Goal: Task Accomplishment & Management: Manage account settings

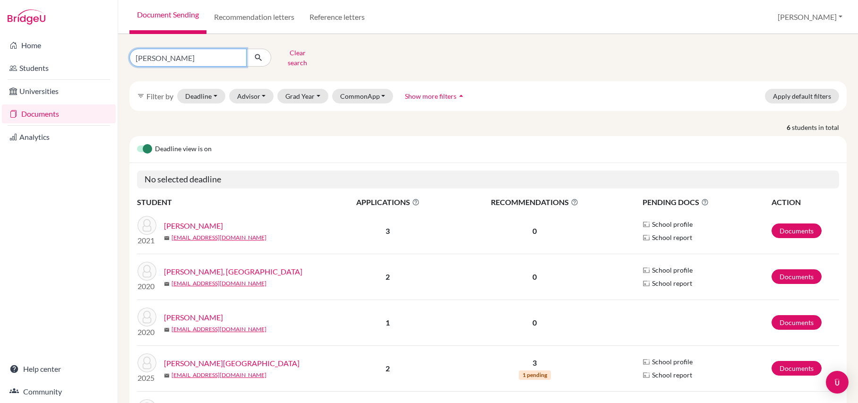
click at [234, 59] on input "smith" at bounding box center [187, 58] width 117 height 18
type input "hume"
click button "submit" at bounding box center [258, 58] width 25 height 18
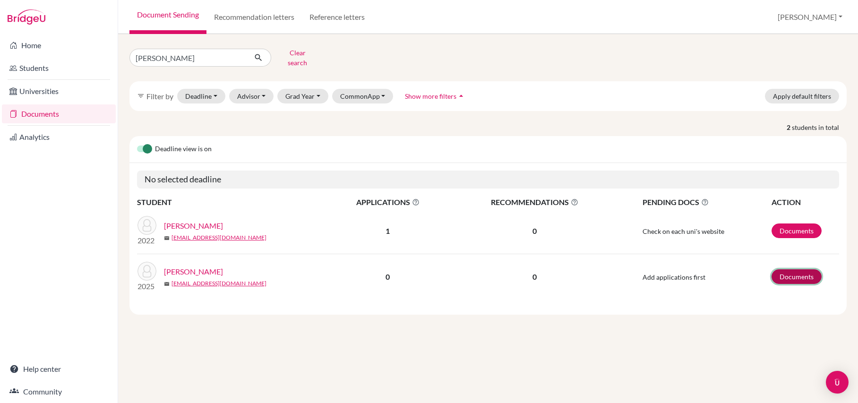
click at [800, 276] on link "Documents" at bounding box center [796, 276] width 50 height 15
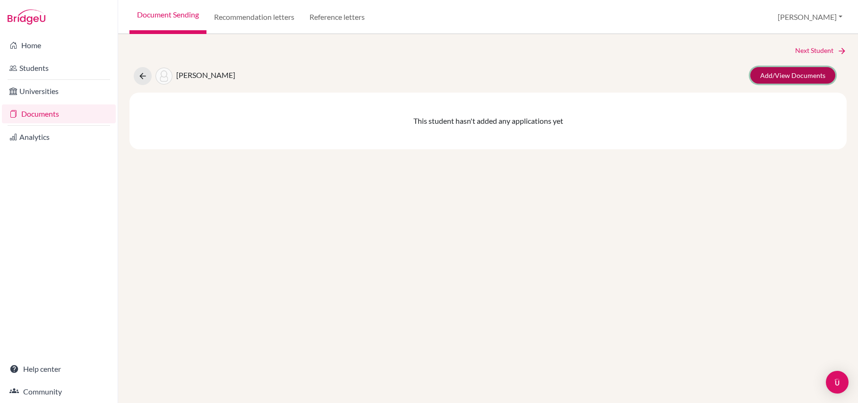
click at [814, 76] on link "Add/View Documents" at bounding box center [792, 75] width 85 height 17
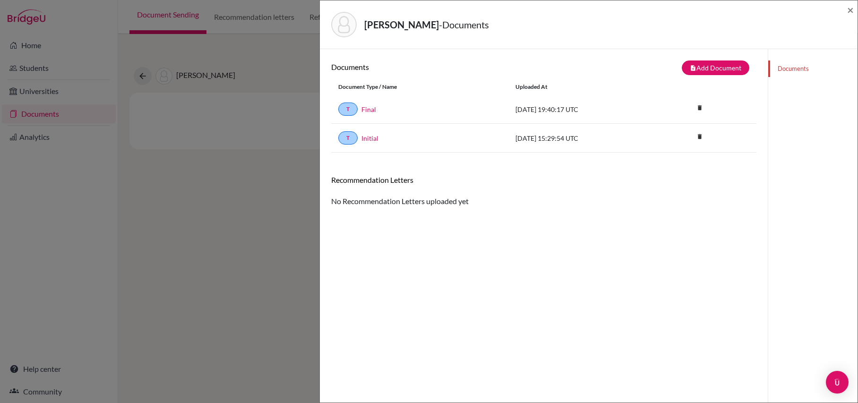
click at [202, 188] on div "[GEOGRAPHIC_DATA][PERSON_NAME] - Documents × Documents note_add Add Document Do…" at bounding box center [429, 201] width 858 height 403
click at [309, 135] on div "Hume, Ainsley - Documents × Documents note_add Add Document Document type Chang…" at bounding box center [429, 201] width 858 height 403
click at [846, 10] on div "Hume, Ainsley - Documents ×" at bounding box center [589, 24] width 530 height 41
click at [849, 13] on span "×" at bounding box center [850, 10] width 7 height 14
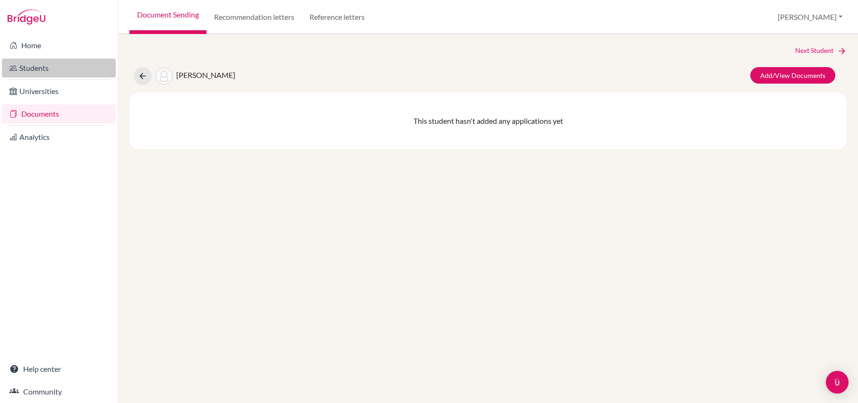
click at [69, 72] on link "Students" at bounding box center [59, 68] width 114 height 19
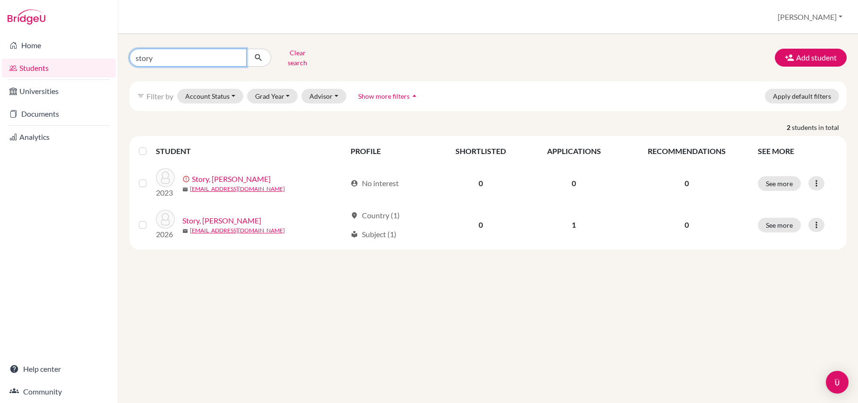
drag, startPoint x: 170, startPoint y: 60, endPoint x: 125, endPoint y: 60, distance: 44.9
click at [125, 60] on div "story Clear search" at bounding box center [244, 57] width 244 height 25
type input "hume"
click button "submit" at bounding box center [258, 58] width 25 height 18
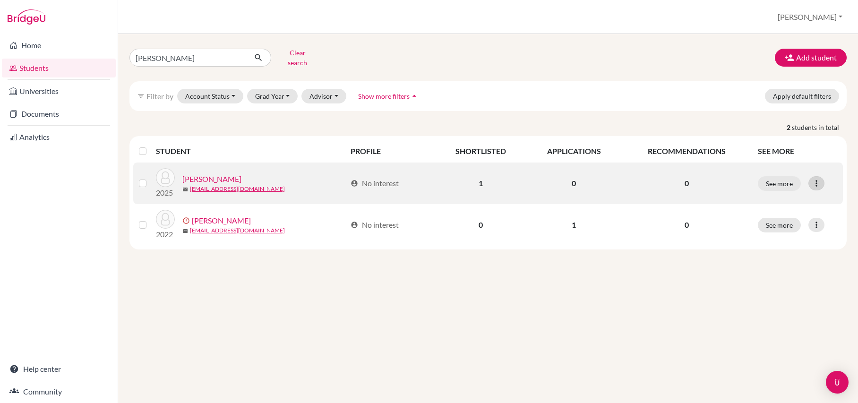
click at [817, 184] on icon at bounding box center [815, 183] width 9 height 9
click at [480, 181] on td "1" at bounding box center [480, 183] width 91 height 42
click at [217, 177] on link "[PERSON_NAME]" at bounding box center [211, 178] width 59 height 11
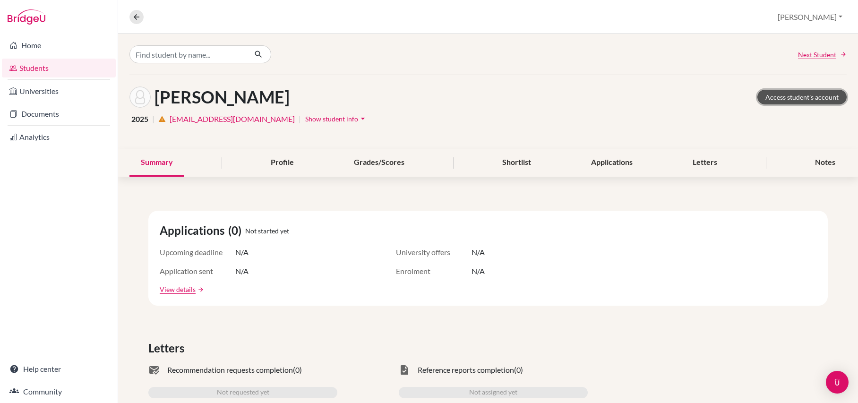
click at [800, 96] on link "Access student's account" at bounding box center [801, 97] width 89 height 15
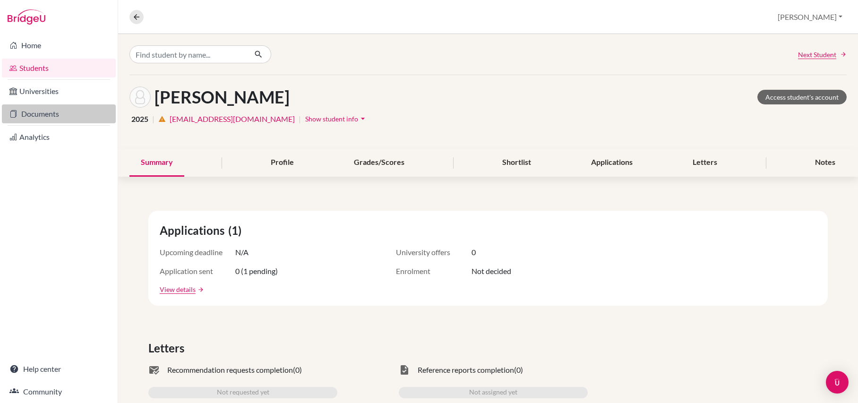
click at [65, 115] on link "Documents" at bounding box center [59, 113] width 114 height 19
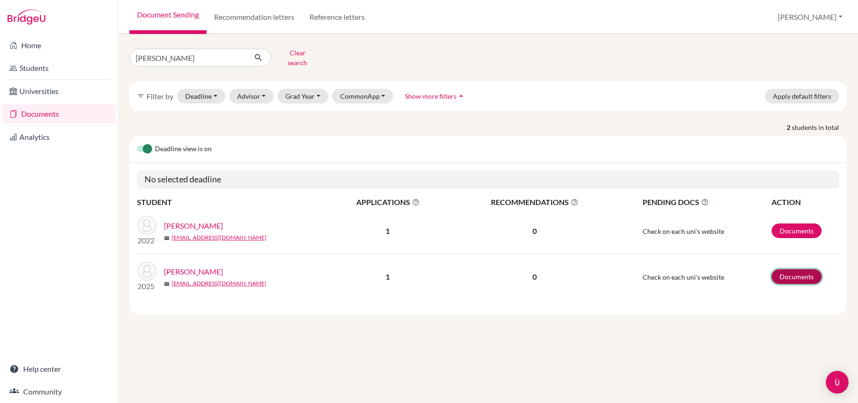
click at [797, 279] on link "Documents" at bounding box center [796, 276] width 50 height 15
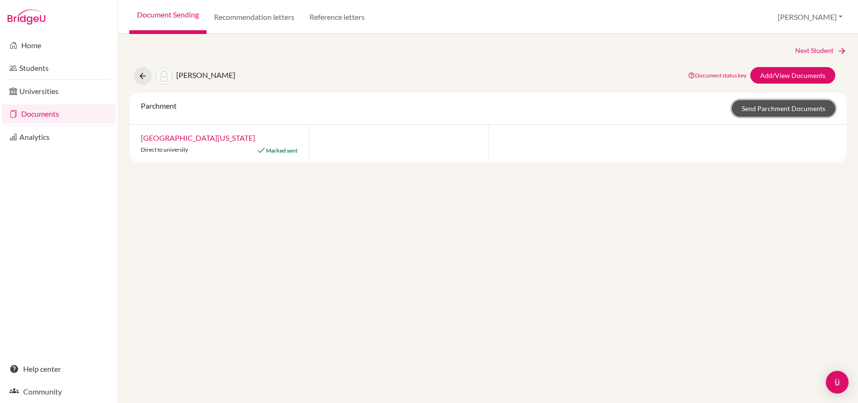
click at [755, 110] on link "Send Parchment Documents" at bounding box center [783, 108] width 103 height 17
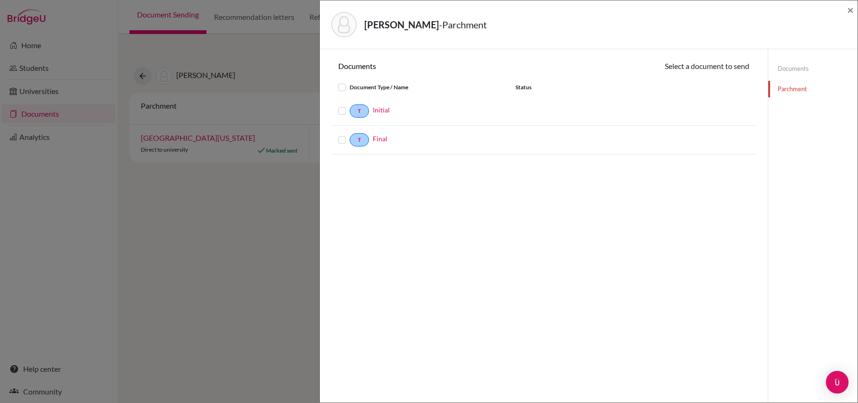
click at [349, 134] on label at bounding box center [349, 134] width 0 height 0
click at [0, 0] on input "checkbox" at bounding box center [0, 0] width 0 height 0
click at [717, 75] on button "Continue" at bounding box center [723, 67] width 52 height 15
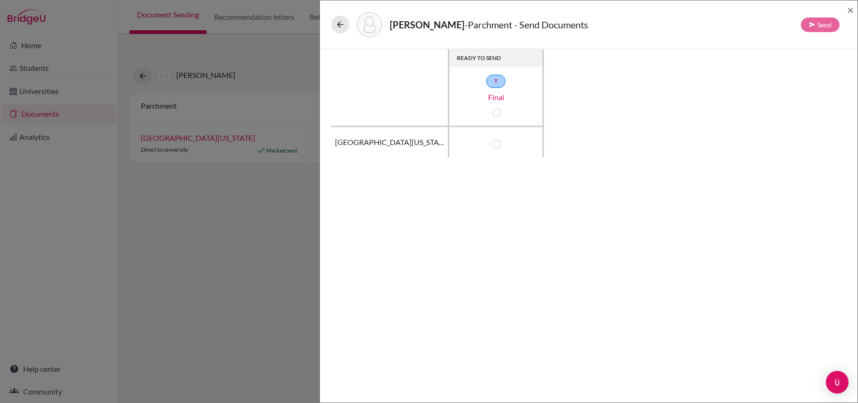
click at [499, 143] on label at bounding box center [497, 144] width 8 height 8
click at [498, 143] on input "checkbox" at bounding box center [494, 142] width 8 height 9
checkbox input "true"
click at [824, 25] on button "Send" at bounding box center [820, 24] width 39 height 15
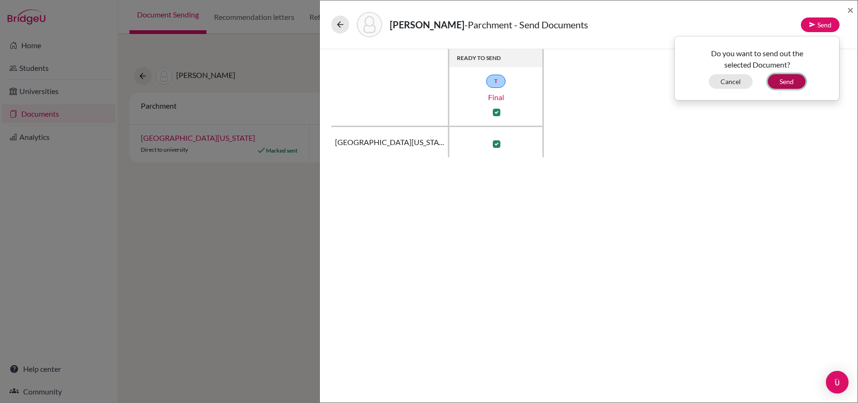
click at [786, 80] on button "Send" at bounding box center [786, 81] width 38 height 15
checkbox input "false"
